Goal: Find specific page/section: Find specific page/section

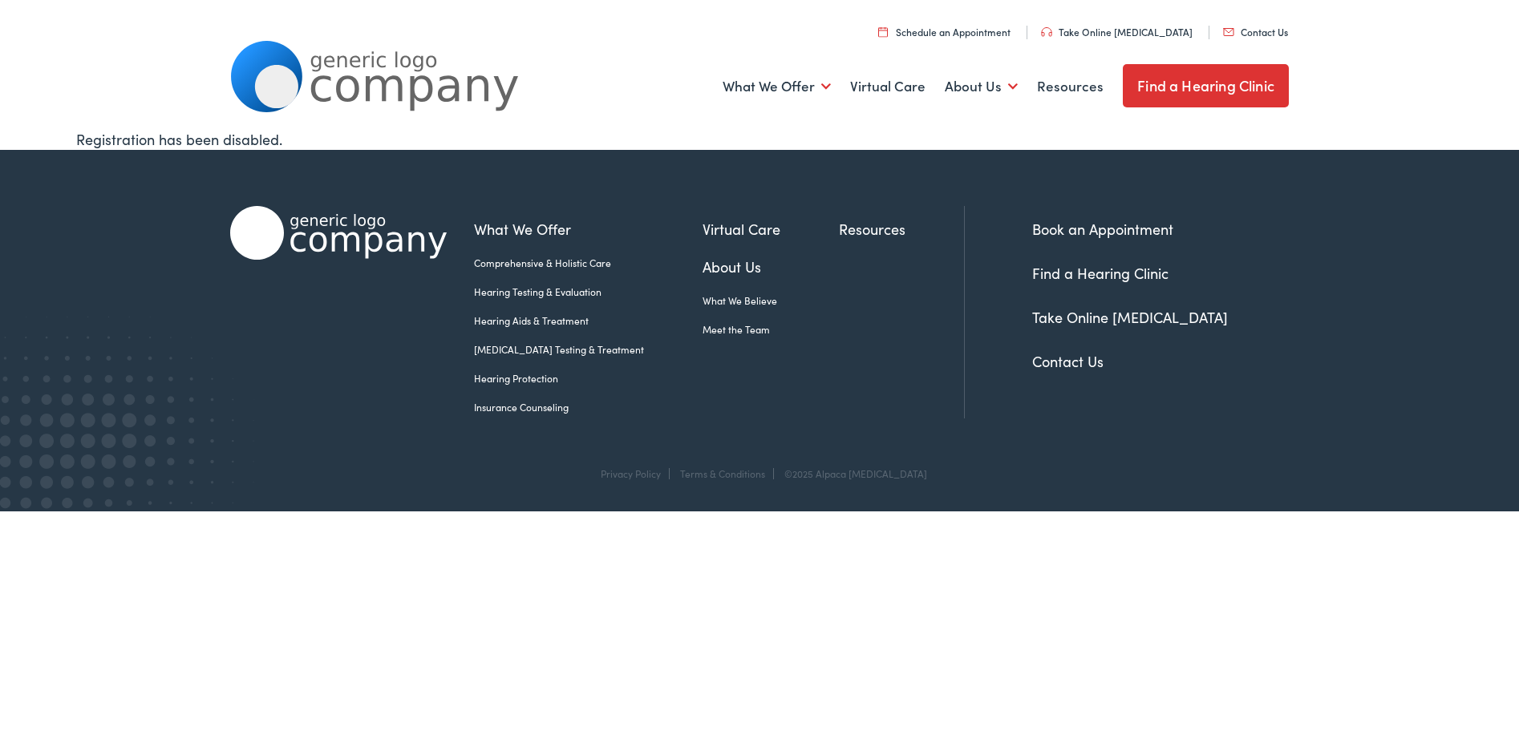
click at [1191, 84] on link "Find a Hearing Clinic" at bounding box center [1206, 85] width 166 height 43
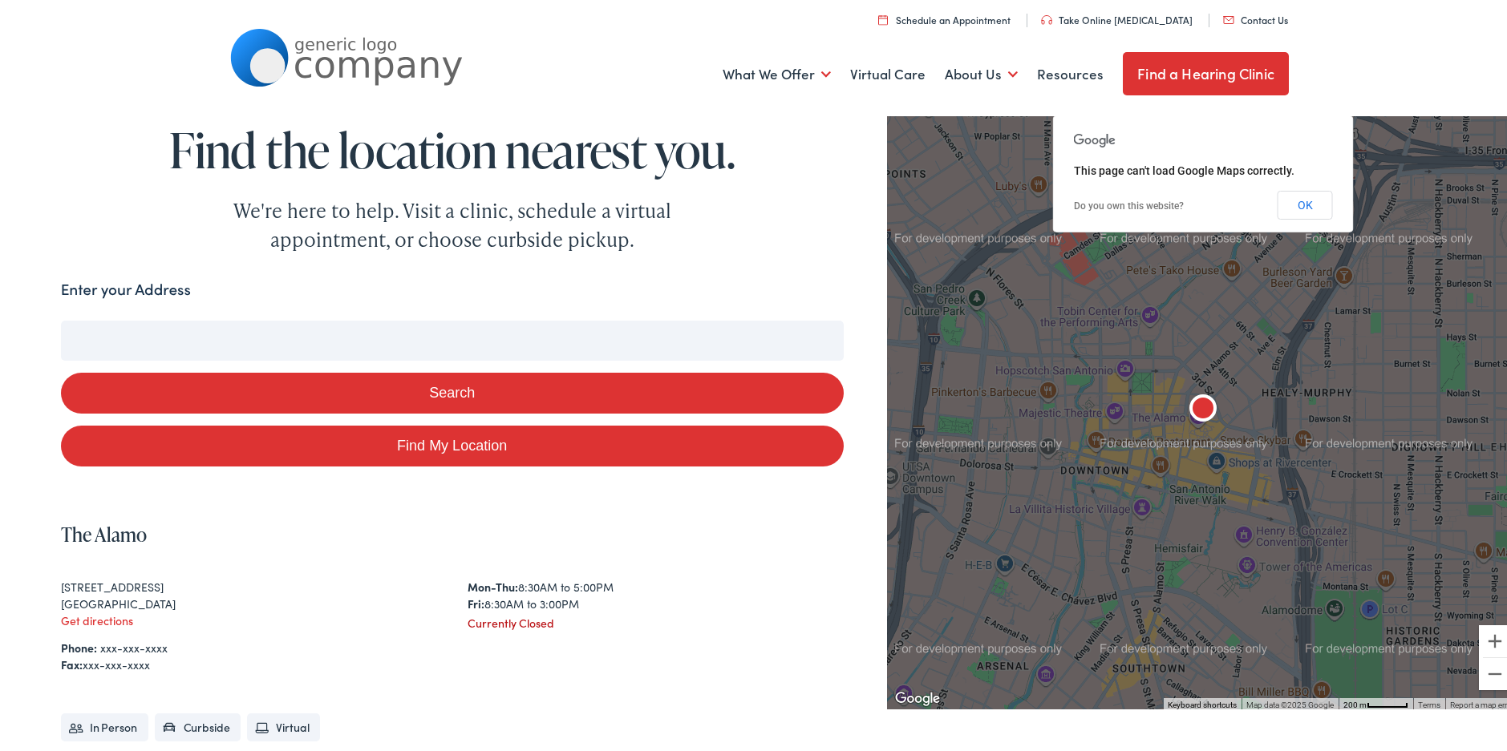
click at [458, 387] on button "Search" at bounding box center [452, 390] width 783 height 41
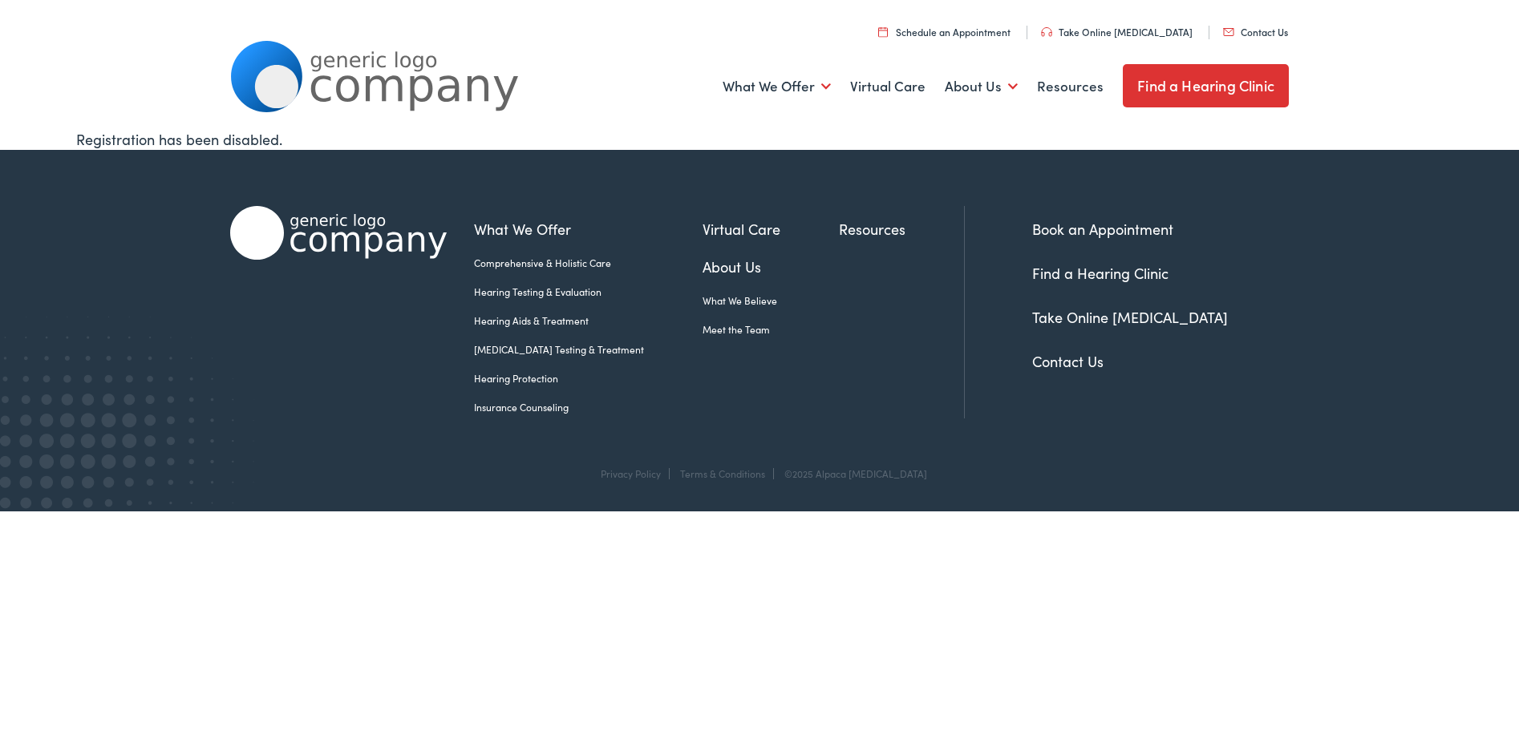
click at [1199, 86] on link "Find a Hearing Clinic" at bounding box center [1206, 85] width 166 height 43
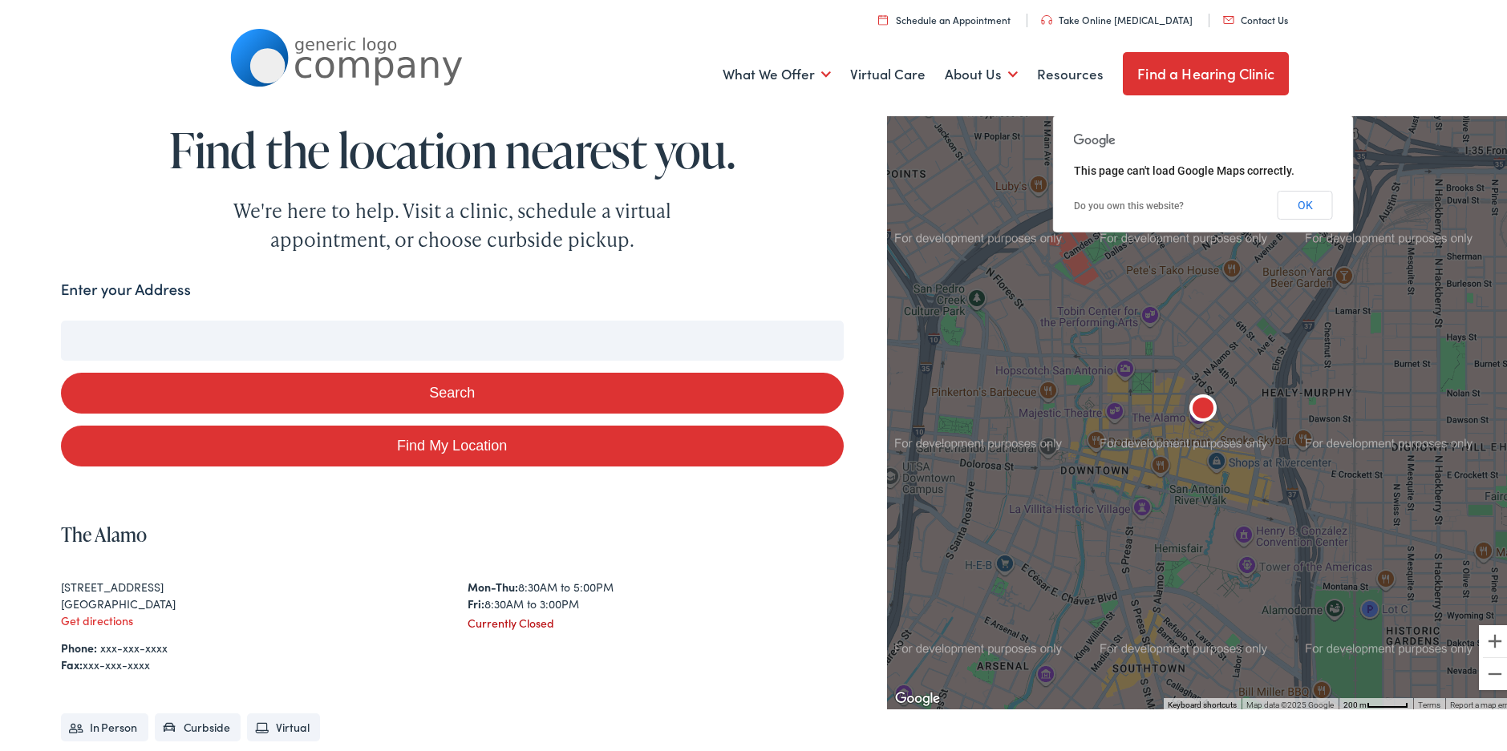
click at [108, 285] on label "Enter your Address" at bounding box center [126, 286] width 130 height 23
click at [108, 318] on input "Enter your Address" at bounding box center [452, 338] width 783 height 40
click at [291, 327] on input "Enter your Address" at bounding box center [452, 338] width 783 height 40
type input "la"
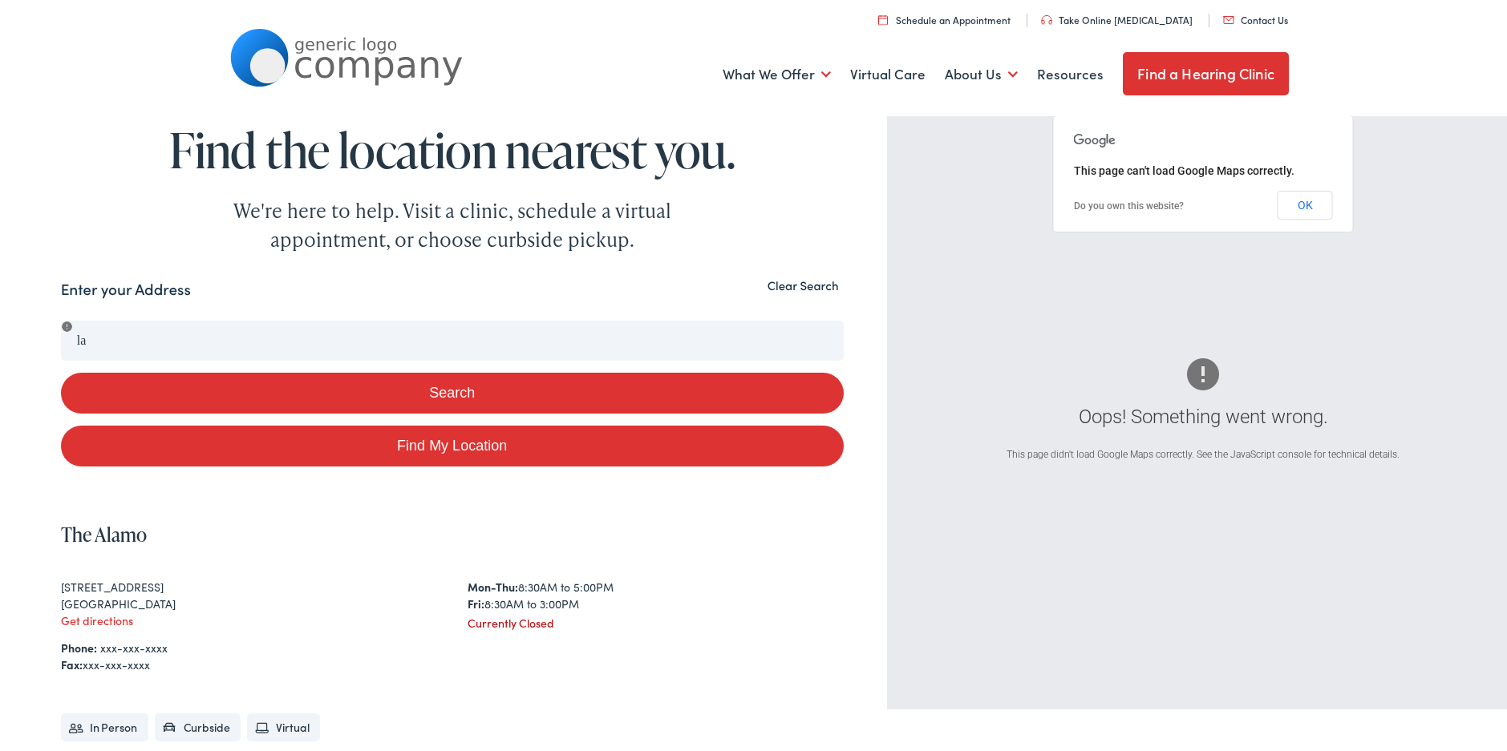
click at [820, 277] on button "Clear Search" at bounding box center [803, 282] width 81 height 15
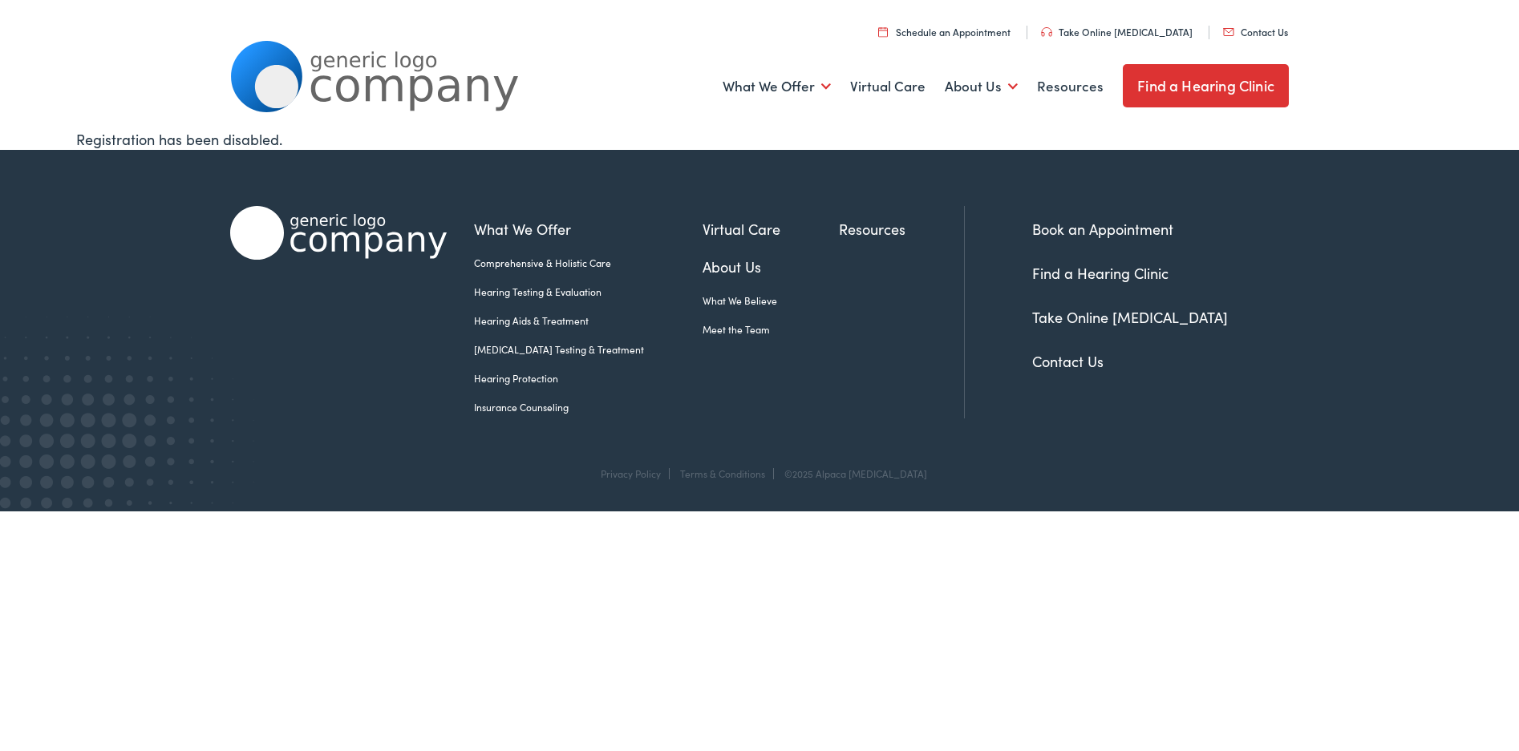
click at [1214, 80] on link "Find a Hearing Clinic" at bounding box center [1206, 85] width 166 height 43
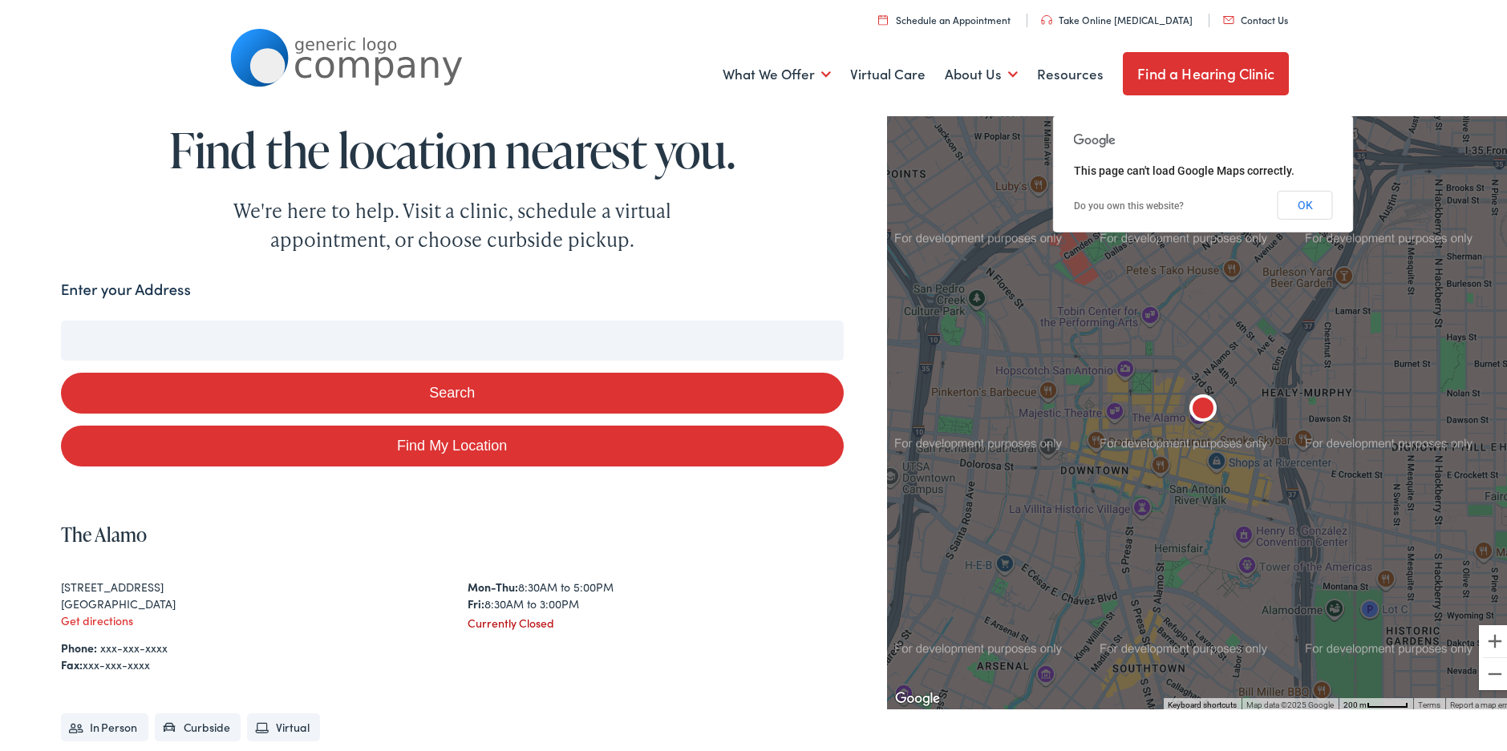
click at [192, 322] on input "Enter your Address" at bounding box center [452, 338] width 783 height 40
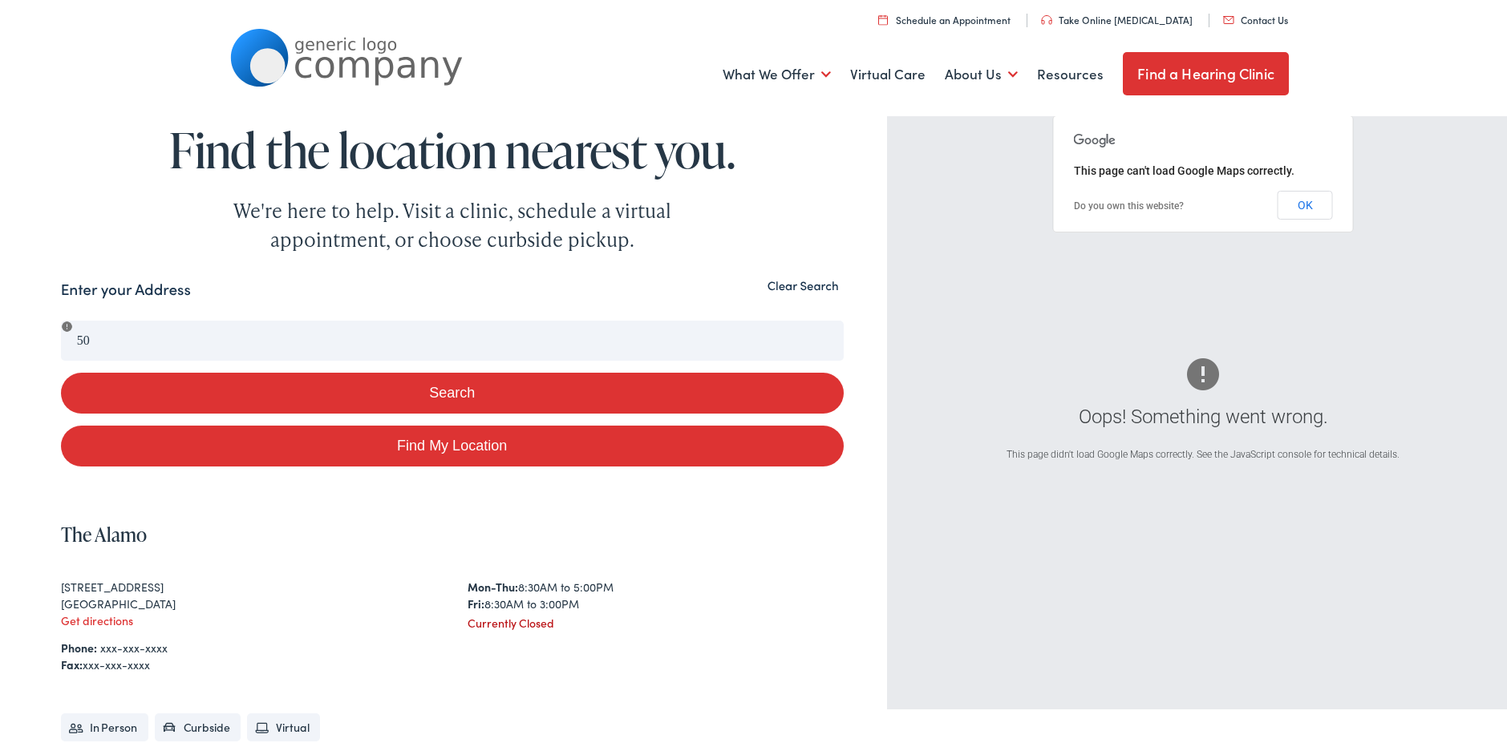
click at [454, 448] on link "Find My Location" at bounding box center [452, 443] width 783 height 41
type input "Troy, Michigan"
